Goal: Information Seeking & Learning: Learn about a topic

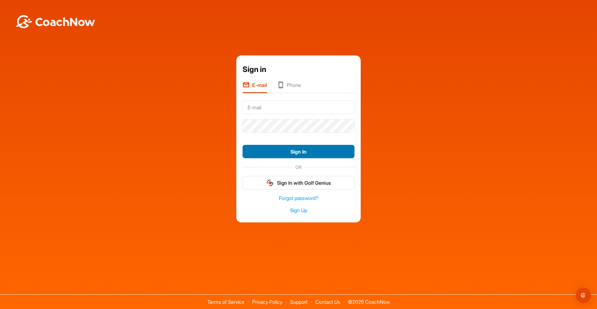
type input "markdornenburg1@gmail.com"
click at [313, 152] on button "Sign In" at bounding box center [299, 151] width 112 height 13
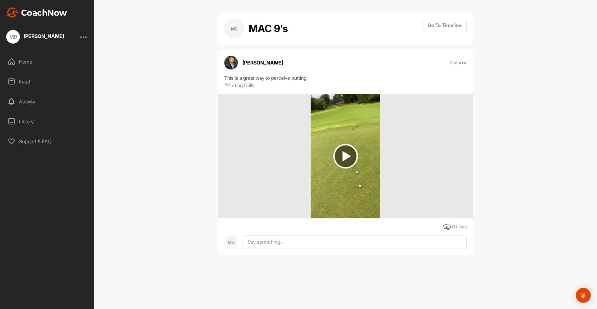
click at [345, 154] on img at bounding box center [345, 156] width 25 height 25
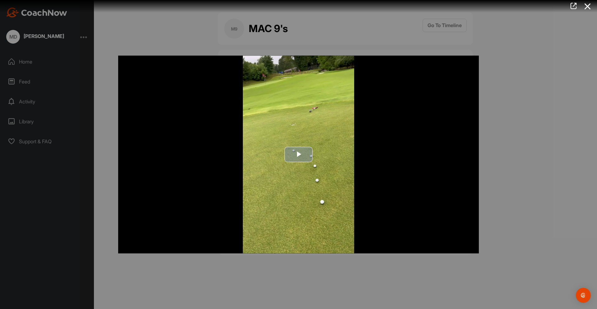
click at [299, 154] on span "Video Player" at bounding box center [299, 154] width 0 height 0
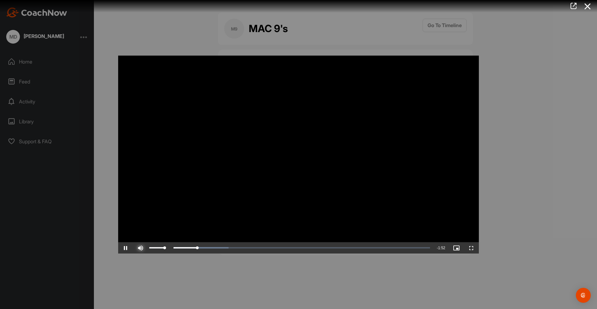
click at [142, 248] on span "Video Player" at bounding box center [140, 248] width 15 height 0
click at [140, 248] on span "Video Player" at bounding box center [140, 248] width 15 height 0
click at [126, 248] on span "Video Player" at bounding box center [125, 248] width 15 height 0
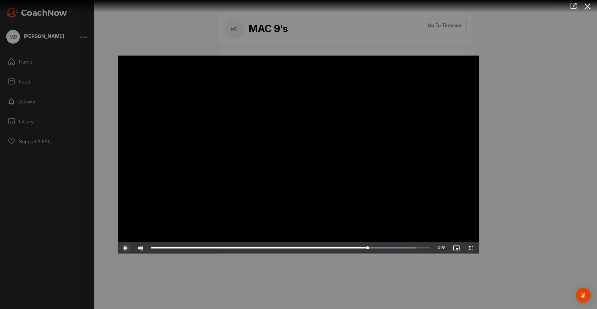
click at [126, 248] on span "Video Player" at bounding box center [125, 248] width 15 height 0
